Goal: Task Accomplishment & Management: Manage account settings

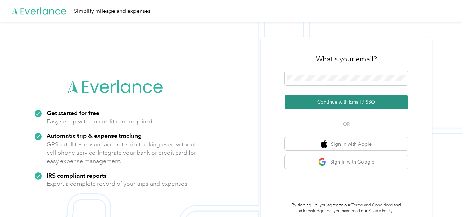
click at [335, 101] on button "Continue with Email / SSO" at bounding box center [345, 102] width 123 height 14
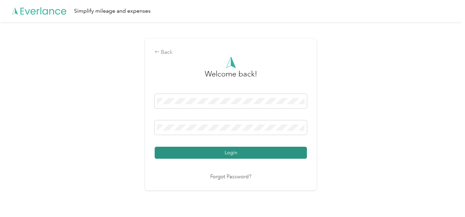
click at [231, 151] on button "Login" at bounding box center [231, 153] width 152 height 12
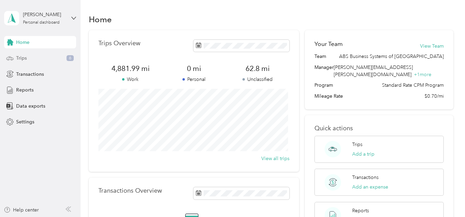
click at [22, 58] on span "Trips" at bounding box center [21, 57] width 11 height 7
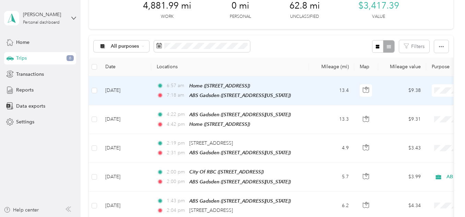
scroll to position [137, 0]
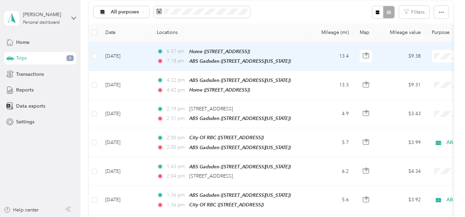
click at [315, 59] on td "13.4" at bounding box center [331, 56] width 45 height 29
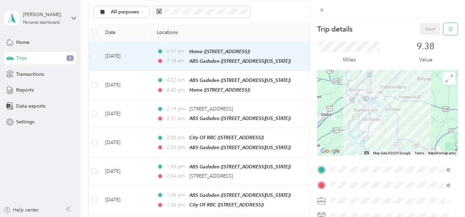
click at [448, 27] on icon "button" at bounding box center [450, 29] width 5 height 5
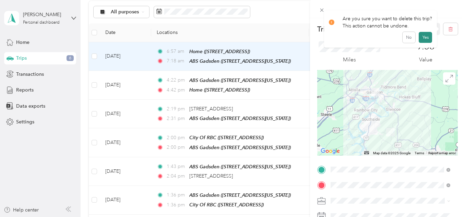
click at [423, 35] on button "Yes" at bounding box center [424, 37] width 13 height 11
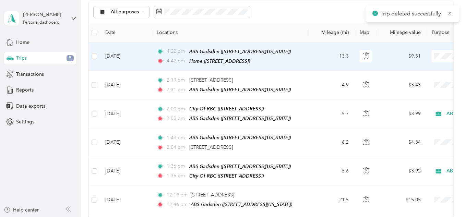
click at [312, 56] on td "13.3" at bounding box center [331, 56] width 45 height 29
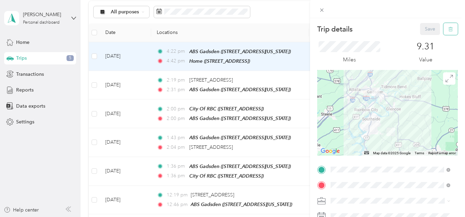
click at [448, 28] on icon "button" at bounding box center [450, 29] width 4 height 4
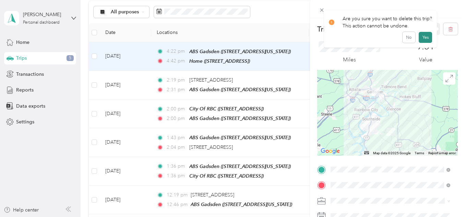
click at [426, 38] on button "Yes" at bounding box center [424, 37] width 13 height 11
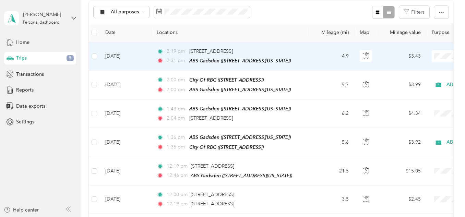
click at [316, 56] on td "4.9" at bounding box center [331, 56] width 45 height 28
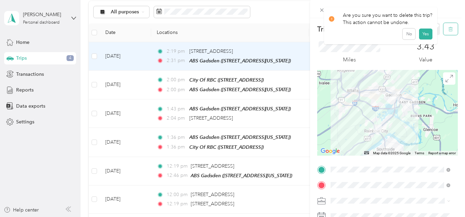
click at [448, 27] on icon "button" at bounding box center [450, 29] width 5 height 5
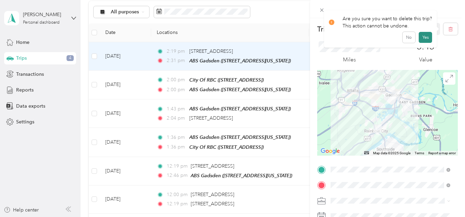
click at [421, 38] on button "Yes" at bounding box center [424, 37] width 13 height 11
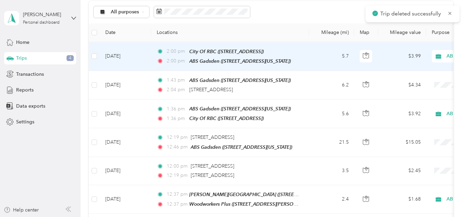
click at [316, 58] on td "5.7" at bounding box center [331, 56] width 45 height 29
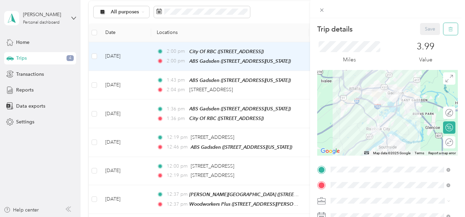
click at [448, 28] on icon "button" at bounding box center [450, 29] width 5 height 5
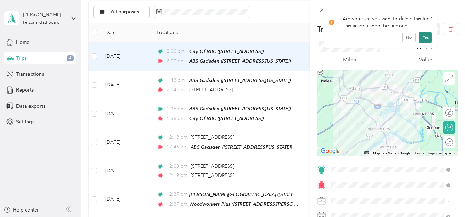
click at [425, 39] on button "Yes" at bounding box center [424, 37] width 13 height 11
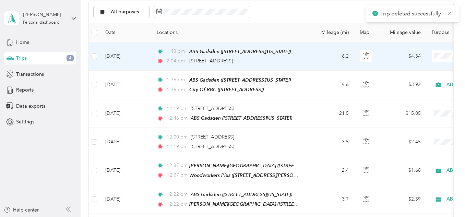
click at [313, 57] on td "6.2" at bounding box center [331, 56] width 45 height 28
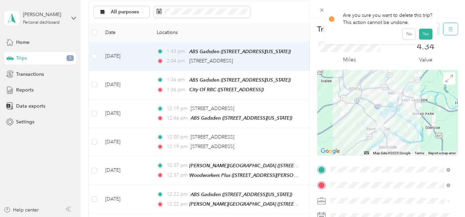
click at [448, 27] on icon "button" at bounding box center [450, 29] width 4 height 4
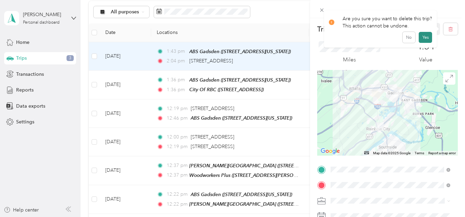
click at [425, 37] on button "Yes" at bounding box center [424, 37] width 13 height 11
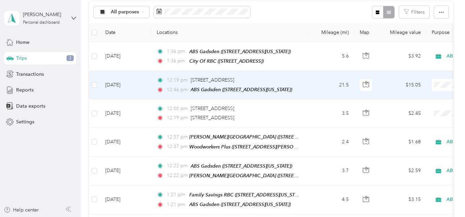
click at [318, 84] on td "21.5" at bounding box center [331, 85] width 45 height 28
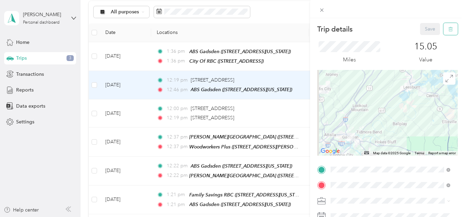
click at [448, 29] on icon "button" at bounding box center [450, 29] width 5 height 5
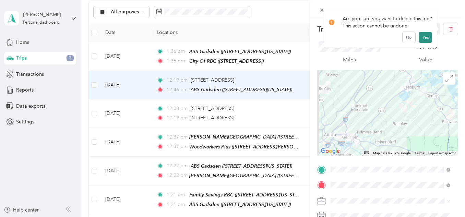
click at [423, 36] on button "Yes" at bounding box center [424, 37] width 13 height 11
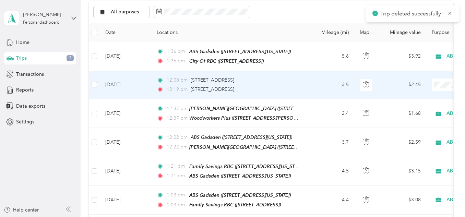
click at [310, 86] on td "3.5" at bounding box center [331, 85] width 45 height 28
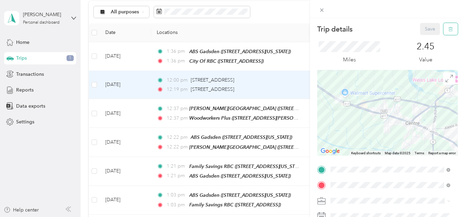
click at [448, 27] on icon "button" at bounding box center [450, 29] width 5 height 5
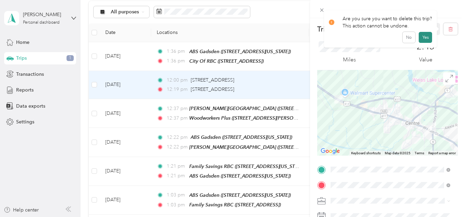
click at [423, 38] on button "Yes" at bounding box center [424, 37] width 13 height 11
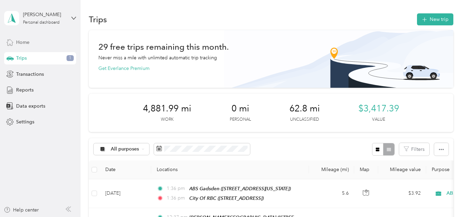
click at [20, 42] on span "Home" at bounding box center [22, 42] width 13 height 7
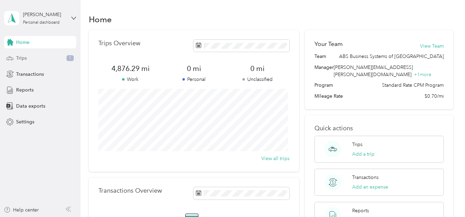
click at [19, 58] on span "Trips" at bounding box center [21, 57] width 11 height 7
